Goal: Check status: Check status

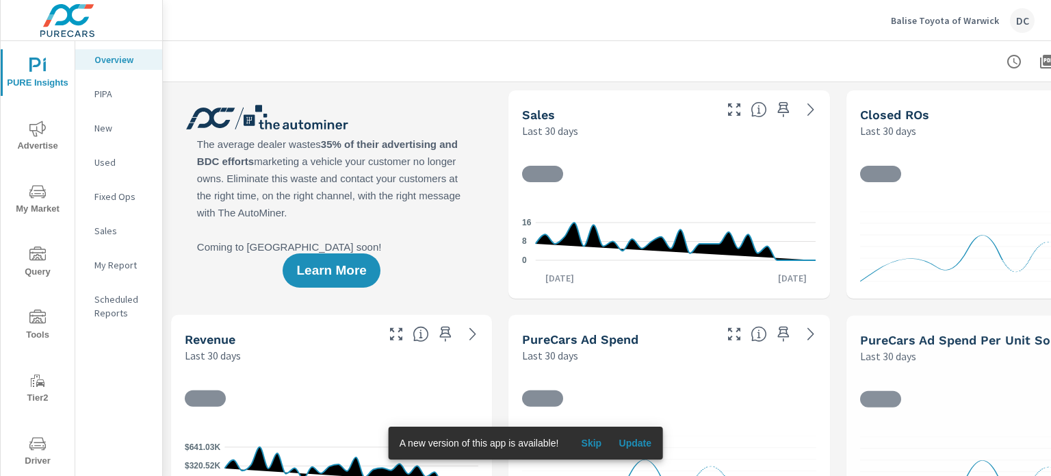
click at [639, 445] on span "Update" at bounding box center [635, 443] width 33 height 12
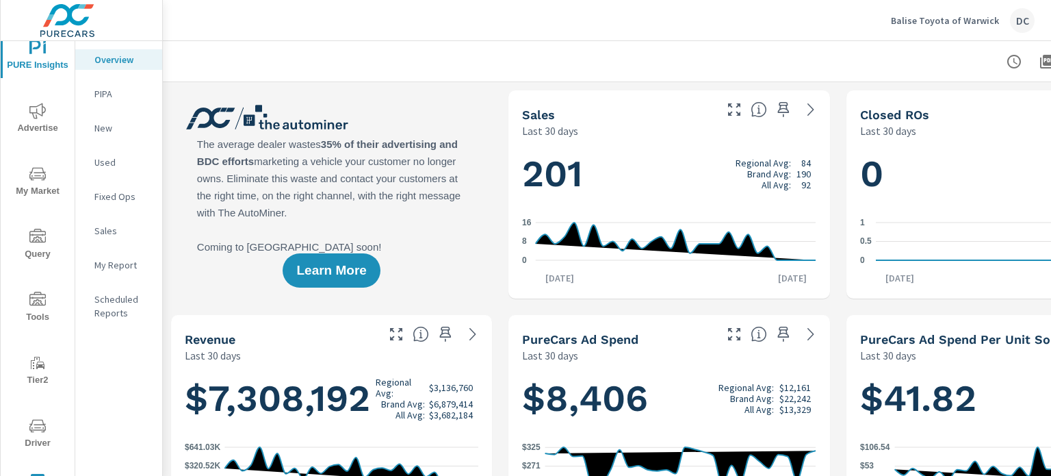
scroll to position [27, 0]
click at [29, 421] on icon "nav menu" at bounding box center [37, 416] width 16 height 16
